Goal: Information Seeking & Learning: Learn about a topic

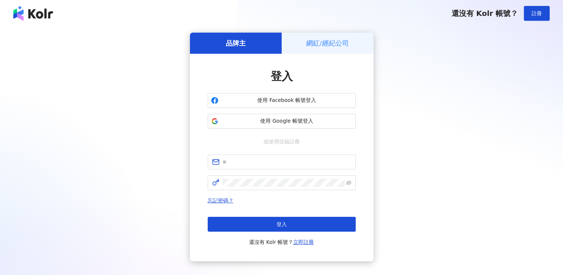
click at [337, 46] on h5 "網紅/經紀公司" at bounding box center [327, 43] width 43 height 9
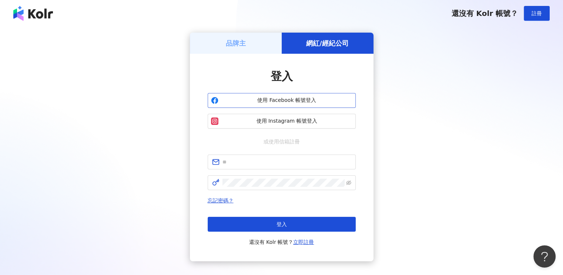
click at [290, 99] on span "使用 Facebook 帳號登入" at bounding box center [287, 100] width 131 height 7
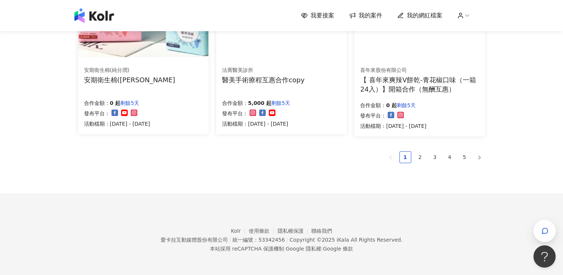
scroll to position [445, 0]
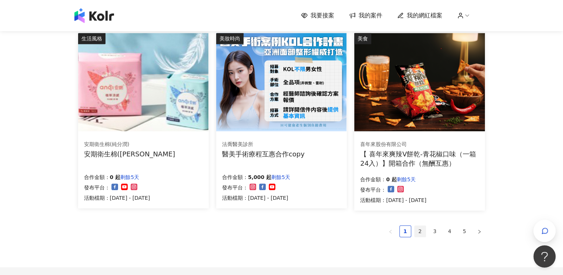
click at [422, 230] on link "2" at bounding box center [420, 231] width 11 height 11
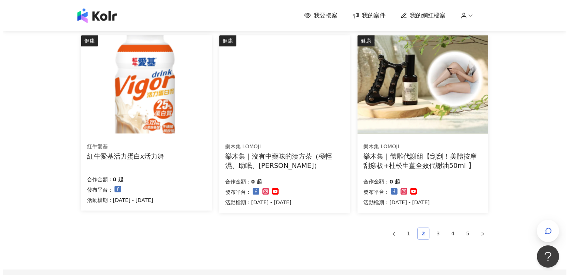
scroll to position [370, 0]
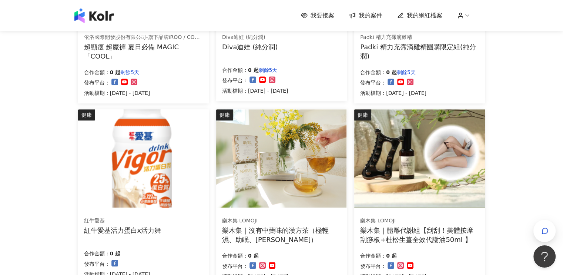
click at [139, 188] on img at bounding box center [143, 158] width 130 height 98
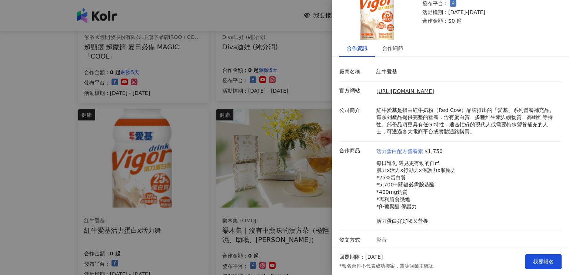
scroll to position [44, 0]
click at [399, 46] on div "合作細節" at bounding box center [392, 47] width 21 height 8
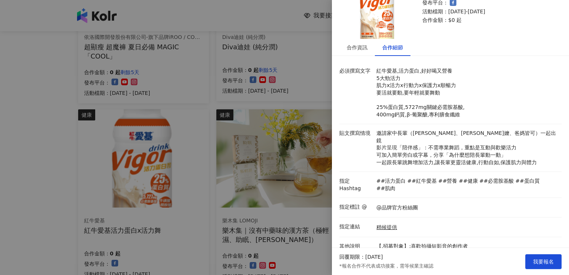
click at [239, 9] on div at bounding box center [284, 137] width 569 height 275
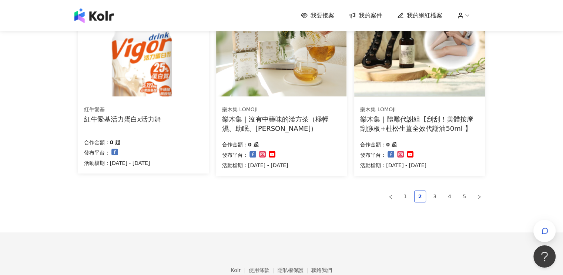
scroll to position [520, 0]
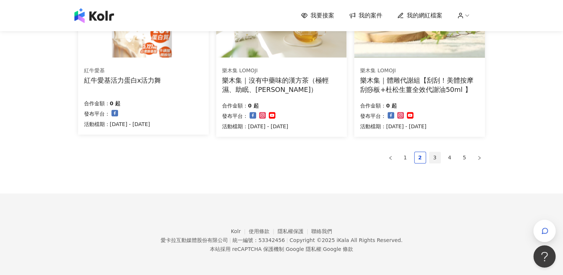
click at [438, 154] on link "3" at bounding box center [435, 157] width 11 height 11
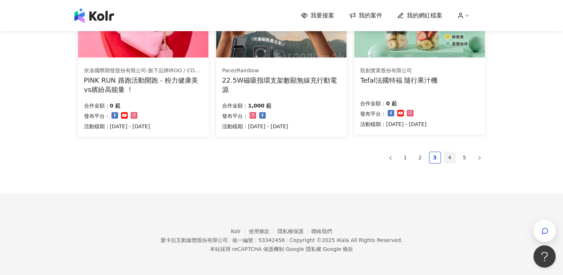
click at [449, 156] on link "4" at bounding box center [450, 157] width 11 height 11
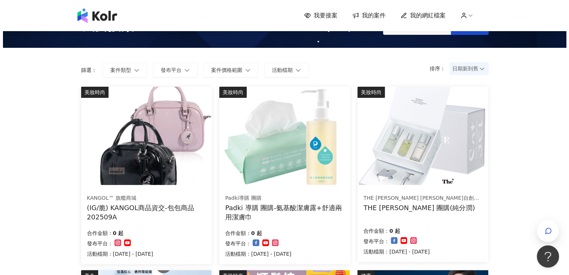
scroll to position [39, 0]
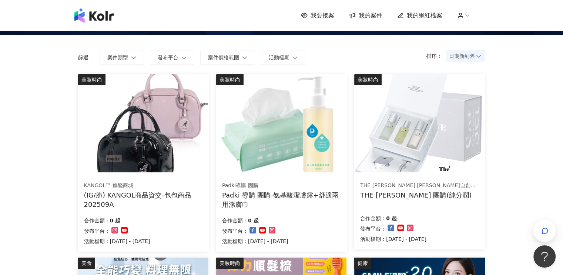
click at [151, 151] on img at bounding box center [143, 123] width 130 height 98
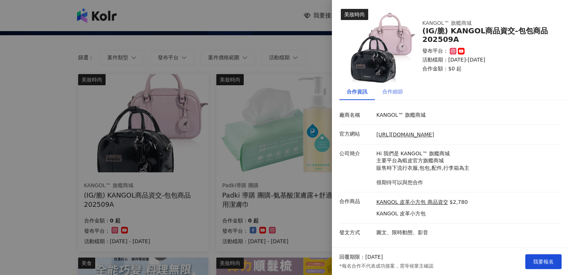
click at [393, 86] on div "合作細節" at bounding box center [393, 91] width 36 height 17
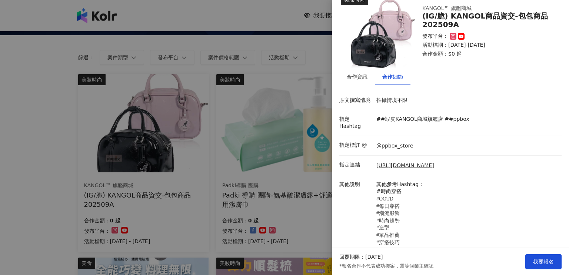
scroll to position [23, 0]
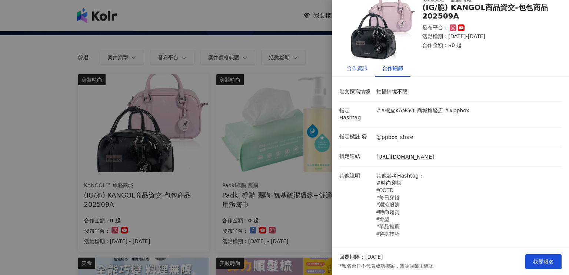
click at [367, 69] on div "合作資訊" at bounding box center [357, 68] width 21 height 8
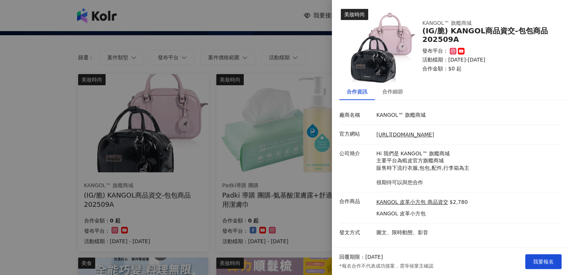
scroll to position [0, 0]
click at [392, 93] on div "合作細節" at bounding box center [392, 91] width 21 height 8
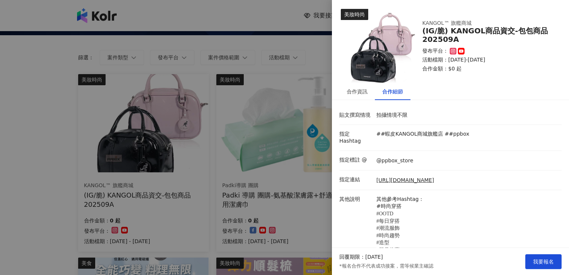
click at [267, 7] on div at bounding box center [284, 137] width 569 height 275
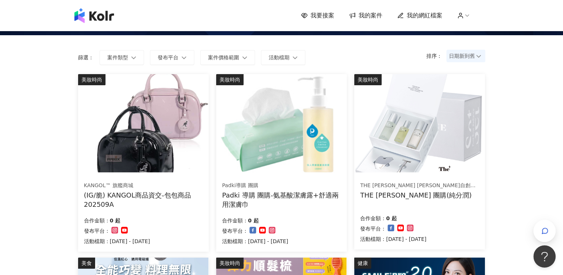
click at [140, 160] on img at bounding box center [143, 123] width 130 height 98
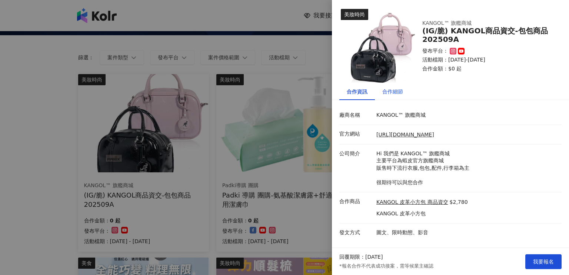
click at [398, 90] on div "合作細節" at bounding box center [392, 91] width 21 height 8
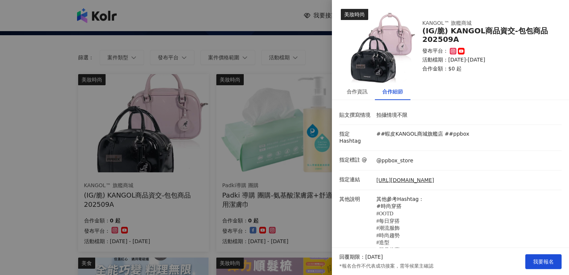
scroll to position [23, 0]
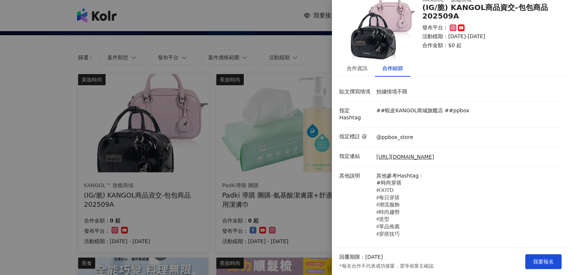
click at [259, 28] on div at bounding box center [284, 137] width 569 height 275
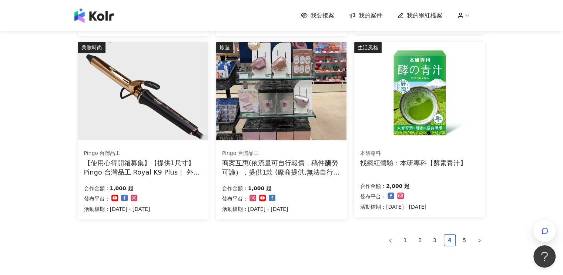
scroll to position [483, 0]
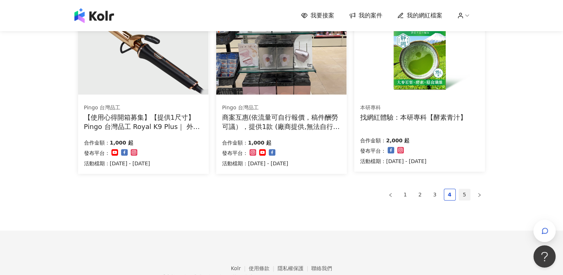
click at [466, 196] on link "5" at bounding box center [464, 194] width 11 height 11
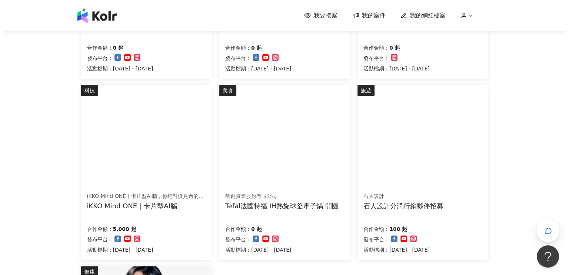
scroll to position [259, 0]
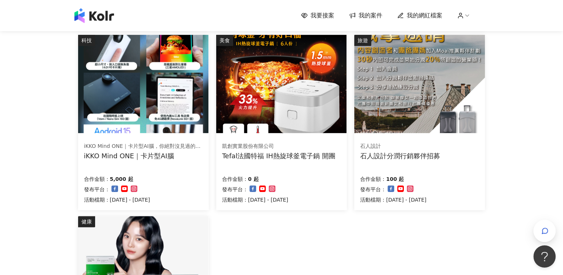
click at [282, 94] on img at bounding box center [281, 84] width 130 height 98
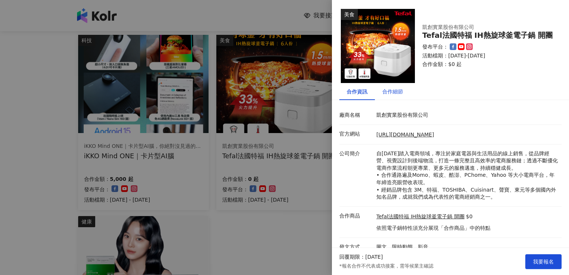
click at [387, 92] on div "合作細節" at bounding box center [392, 91] width 21 height 8
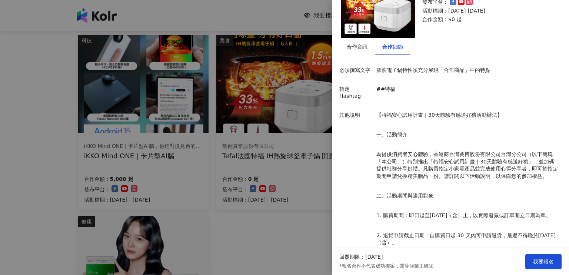
scroll to position [36, 0]
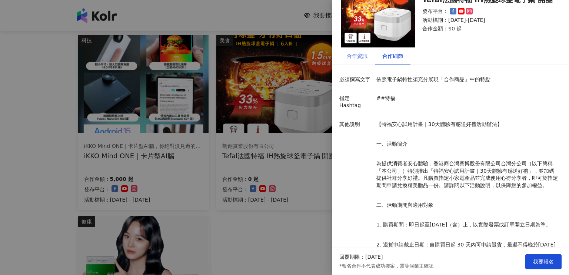
click at [342, 55] on div "合作資訊" at bounding box center [357, 55] width 36 height 17
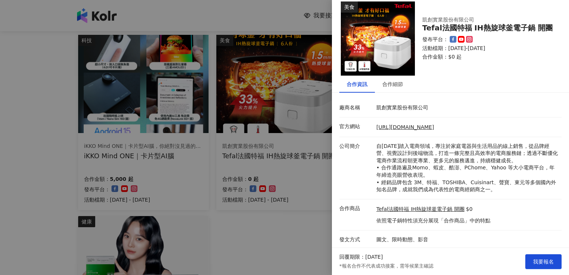
scroll to position [0, 0]
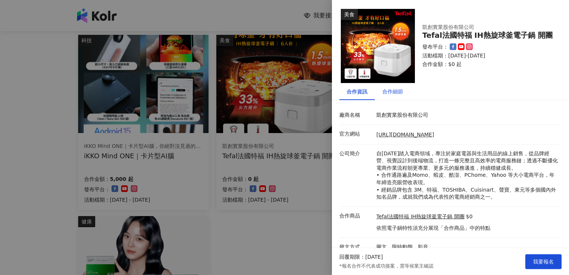
click at [392, 90] on div "合作細節" at bounding box center [392, 91] width 21 height 8
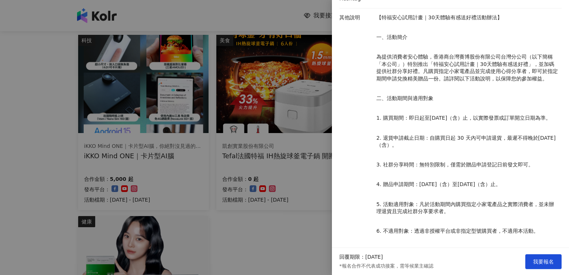
scroll to position [147, 0]
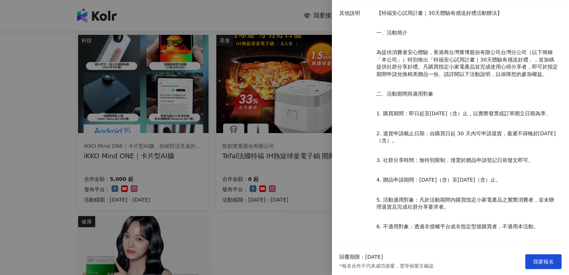
click at [253, 20] on div at bounding box center [284, 137] width 569 height 275
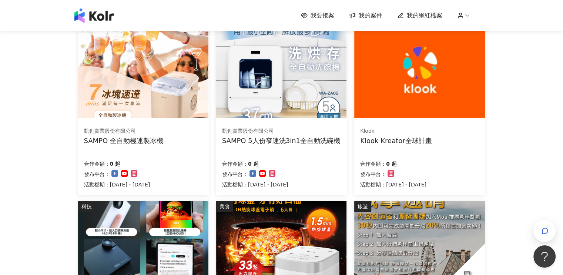
scroll to position [0, 0]
